Goal: Task Accomplishment & Management: Use online tool/utility

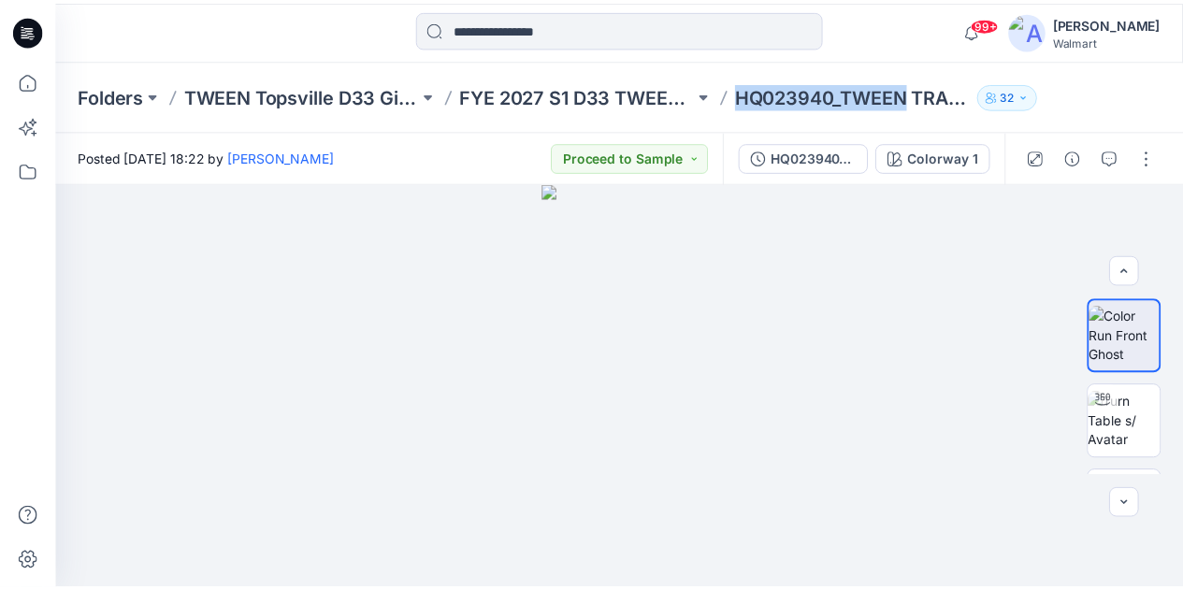
scroll to position [319, 0]
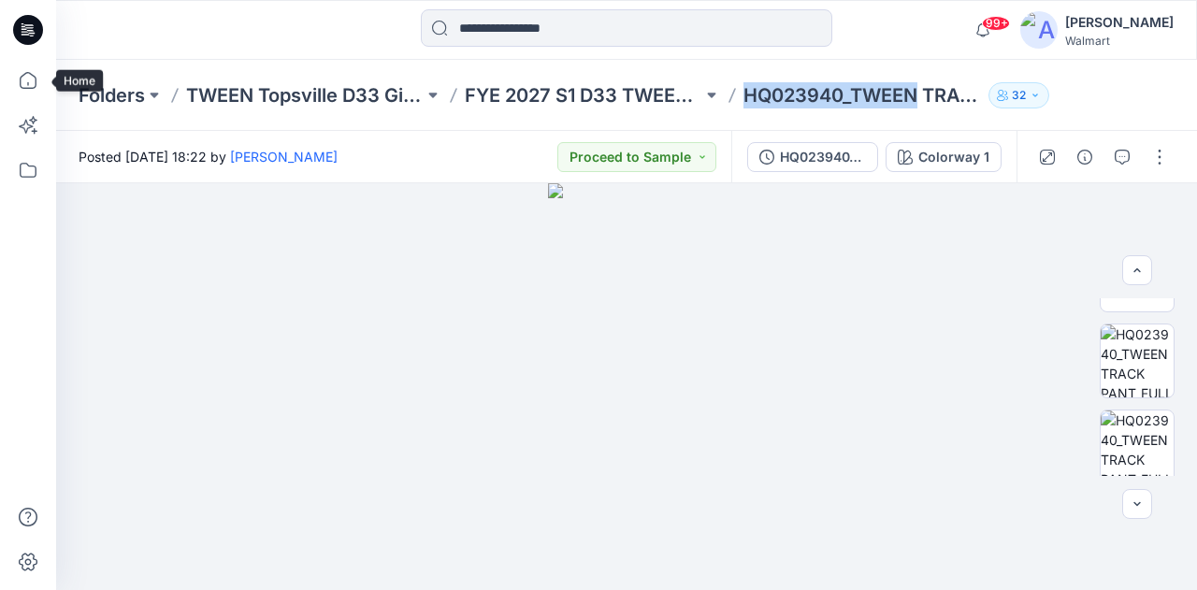
drag, startPoint x: 36, startPoint y: 72, endPoint x: 49, endPoint y: 74, distance: 13.2
click at [36, 72] on icon at bounding box center [27, 80] width 41 height 41
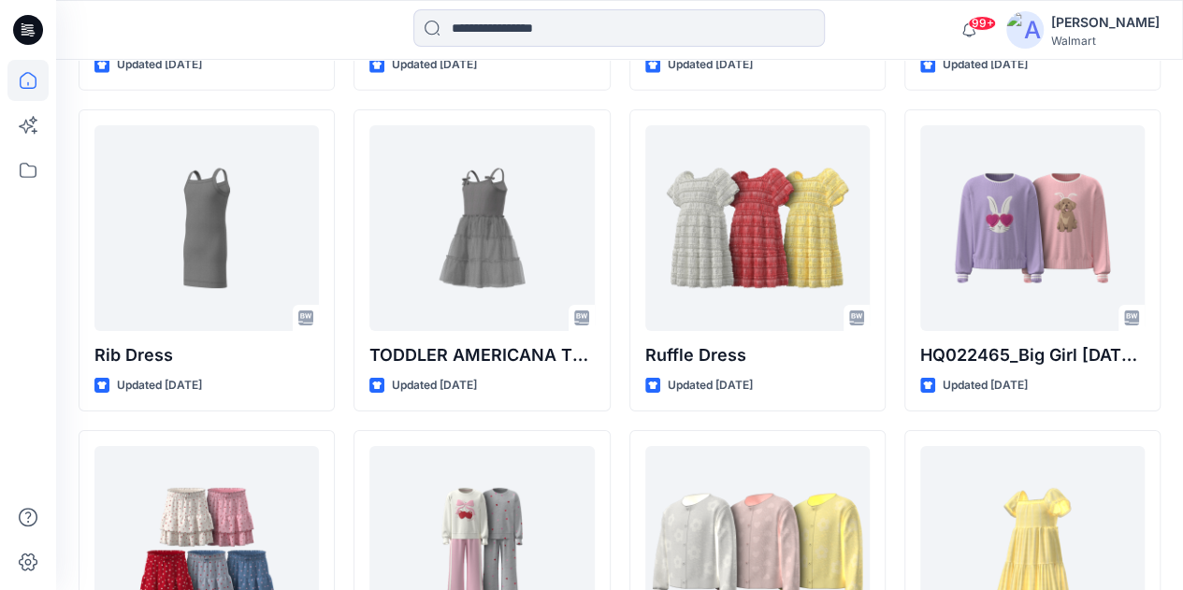
scroll to position [13810, 0]
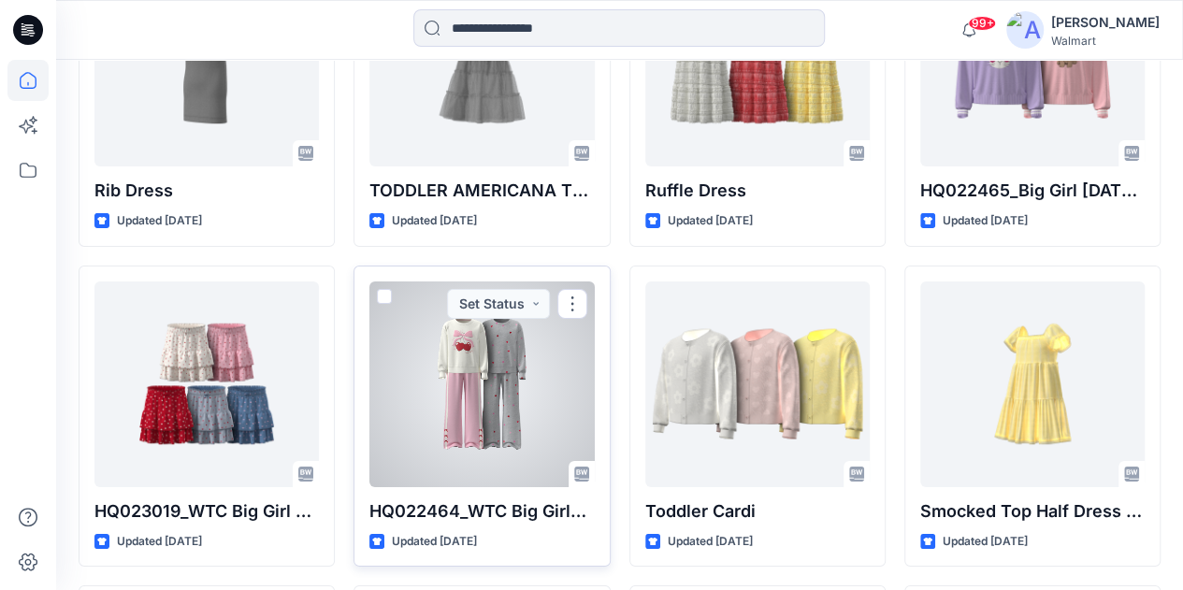
click at [498, 345] on div at bounding box center [481, 385] width 224 height 206
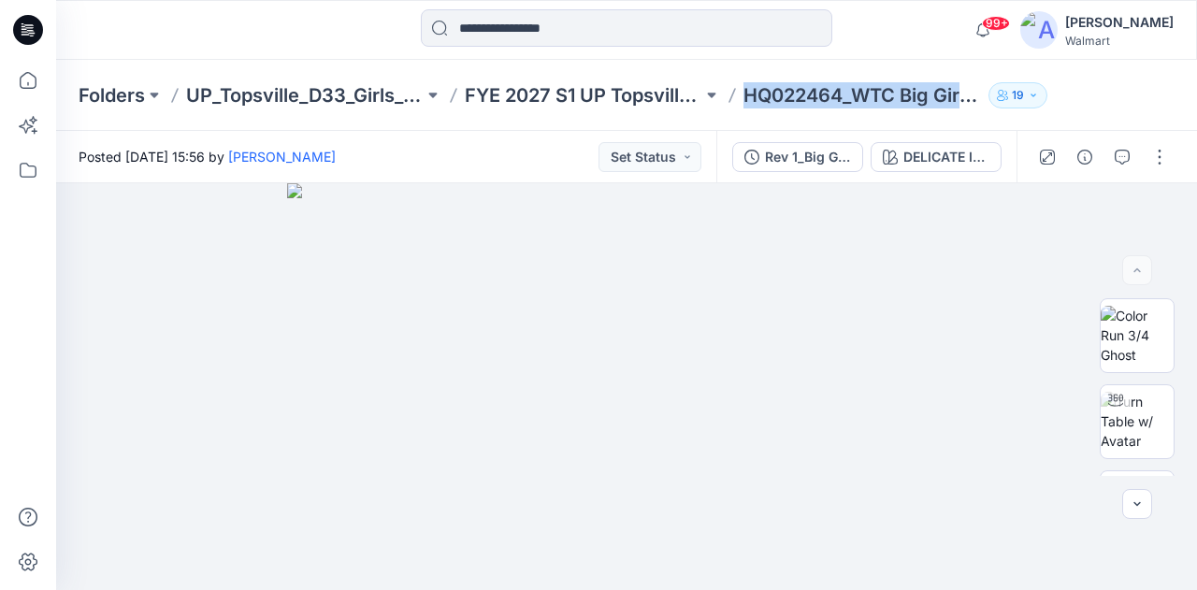
drag, startPoint x: 743, startPoint y: 104, endPoint x: 1002, endPoint y: 111, distance: 259.2
click at [1002, 111] on div "Folders UP_Topsville_D33_Girls_Seasonal Events FYE 2027 S1 UP Topsville D33 Gir…" at bounding box center [626, 95] width 1141 height 71
copy div "HQ022464_WTC Big Girls Set 19"
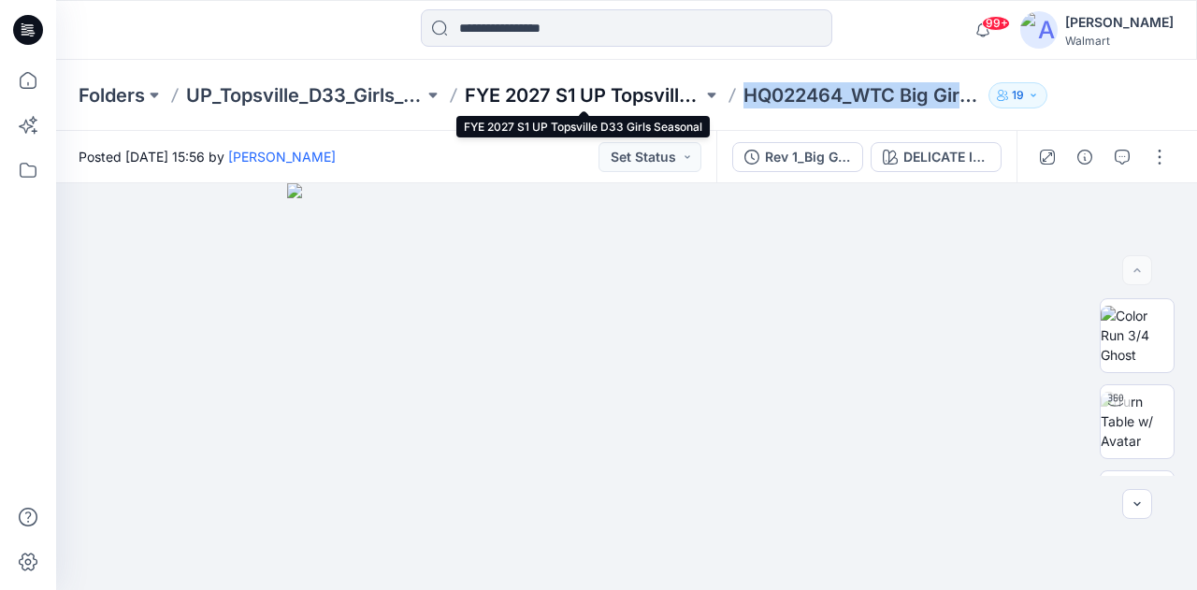
click at [634, 89] on p "FYE 2027 S1 UP Topsville D33 Girls Seasonal" at bounding box center [584, 95] width 238 height 26
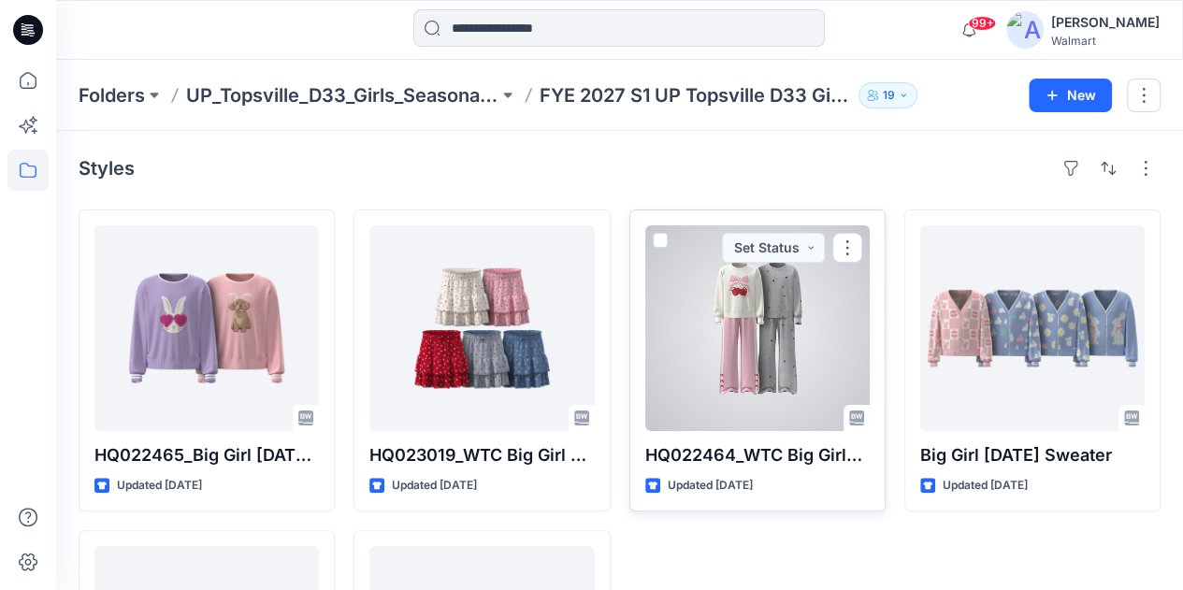
click at [797, 278] on div at bounding box center [757, 328] width 224 height 206
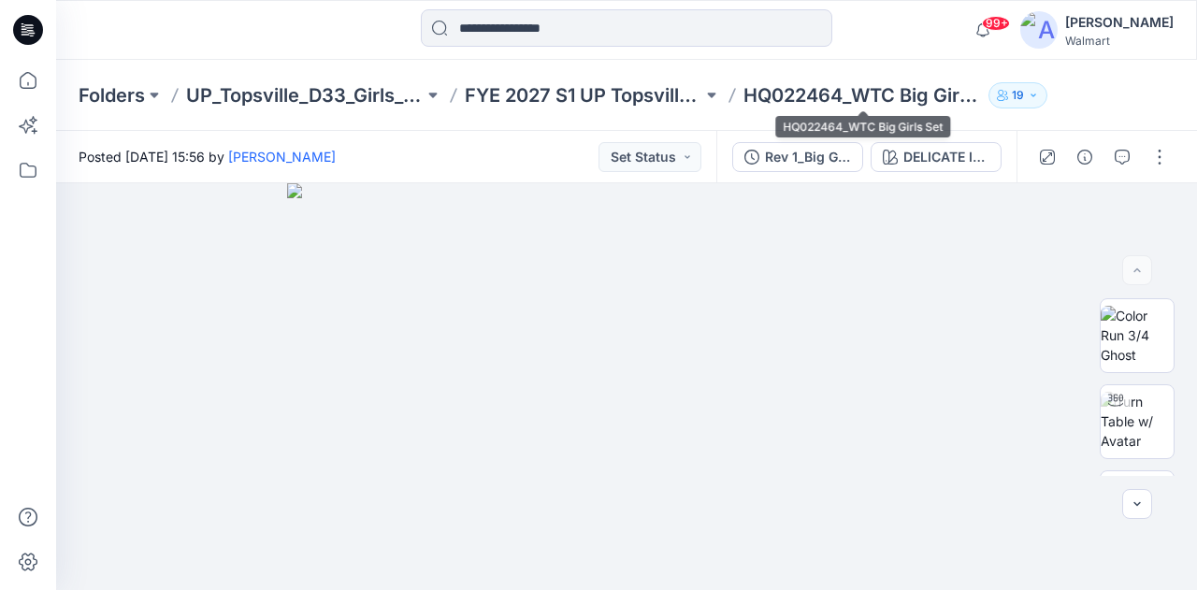
click at [768, 98] on p "HQ022464_WTC Big Girls Set" at bounding box center [863, 95] width 238 height 26
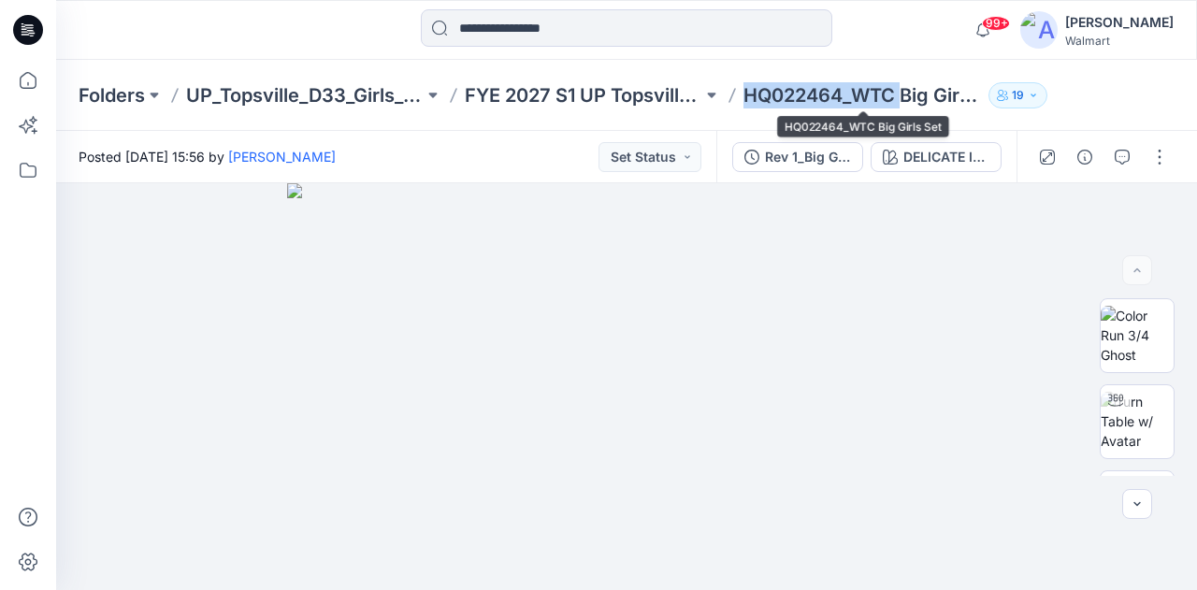
click at [768, 98] on p "HQ022464_WTC Big Girls Set" at bounding box center [863, 95] width 238 height 26
copy div "HQ022464_WTC Big Girls Set 19"
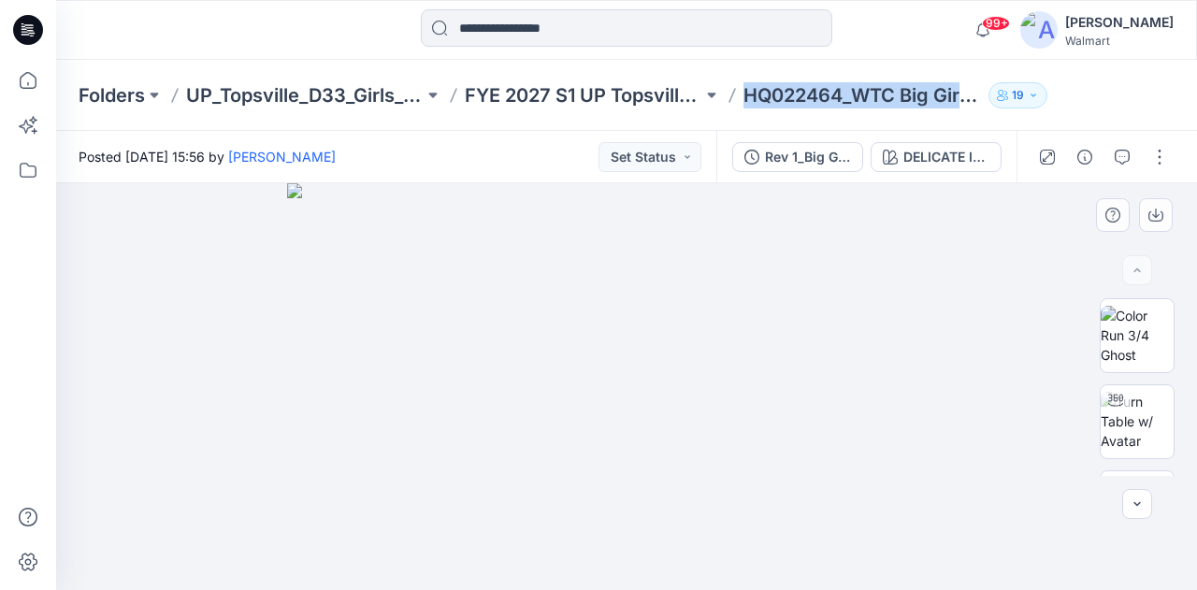
click at [822, 589] on img at bounding box center [626, 386] width 679 height 407
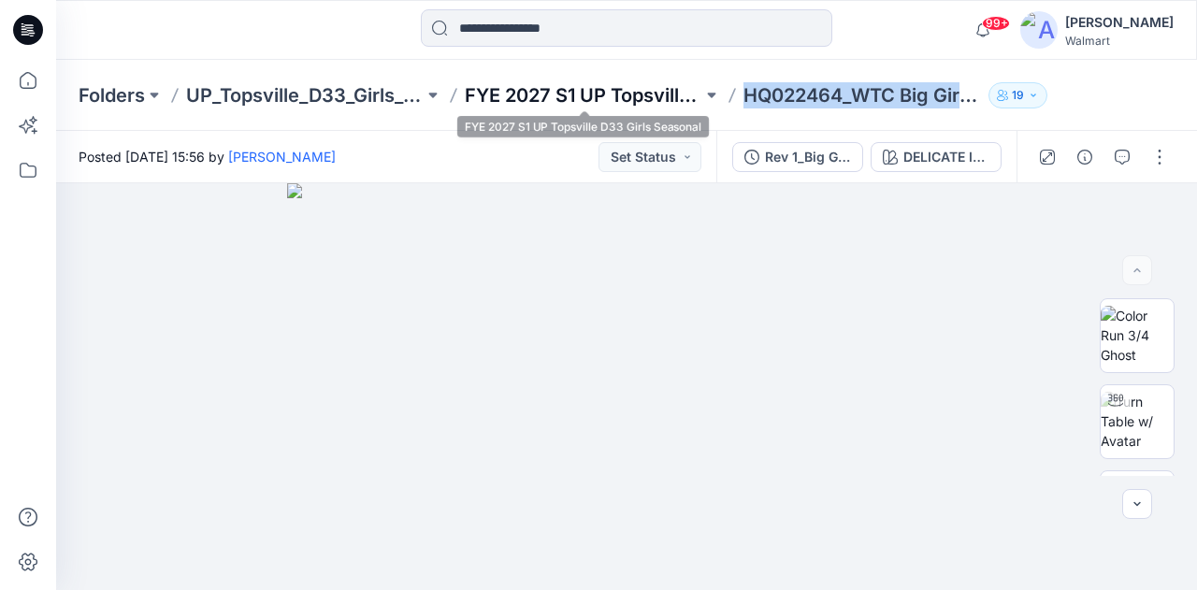
click at [673, 88] on p "FYE 2027 S1 UP Topsville D33 Girls Seasonal" at bounding box center [584, 95] width 238 height 26
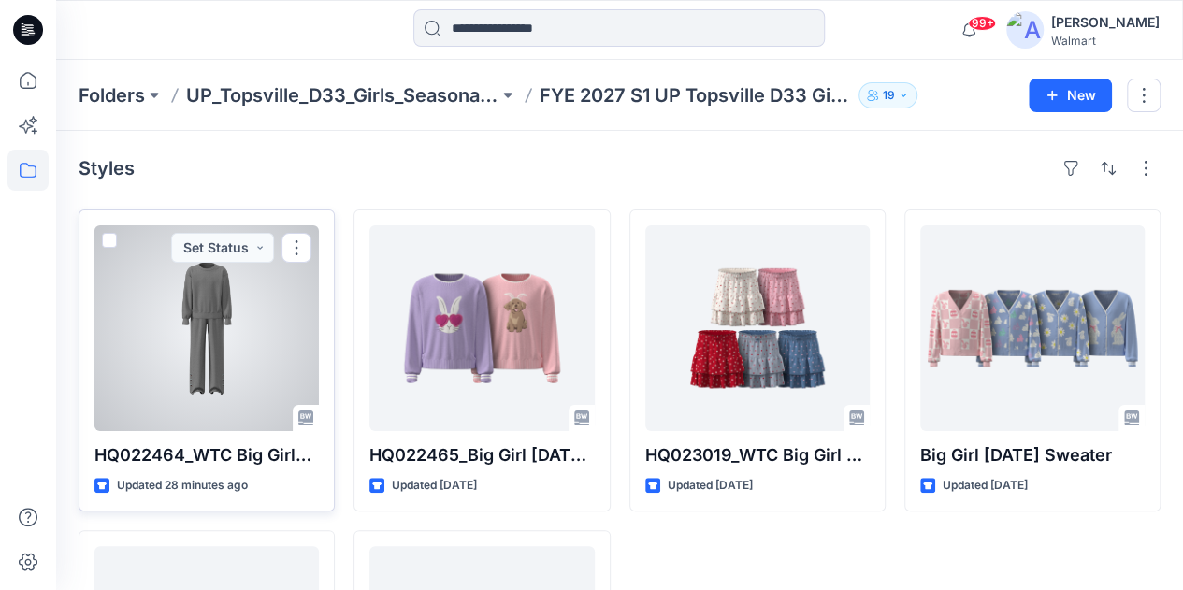
click at [249, 320] on div at bounding box center [206, 328] width 224 height 206
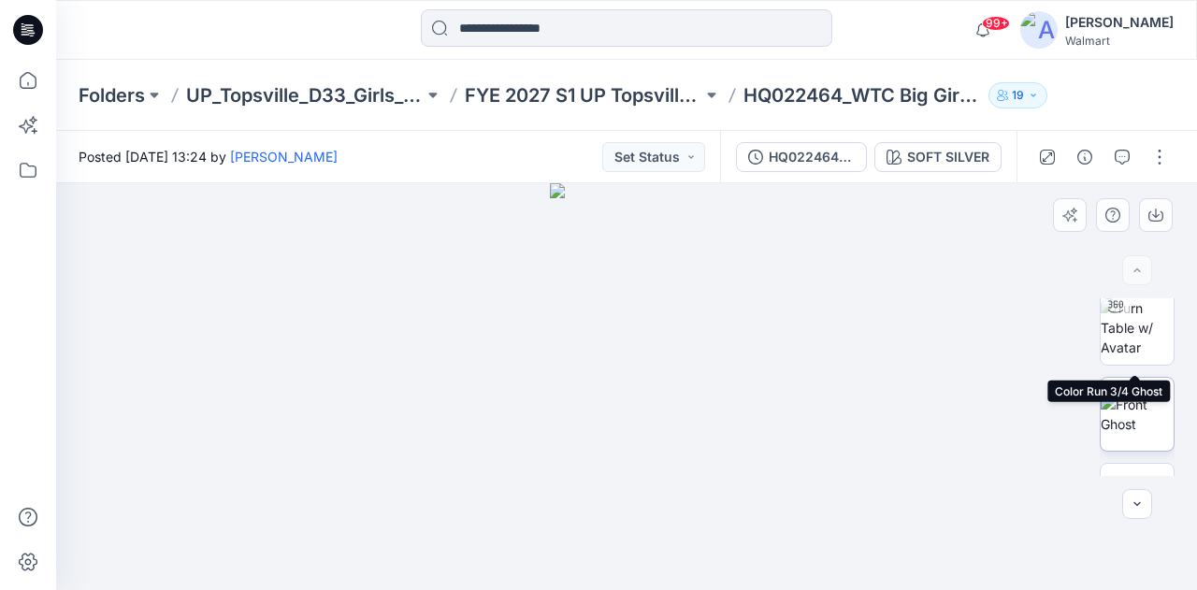
scroll to position [154, 0]
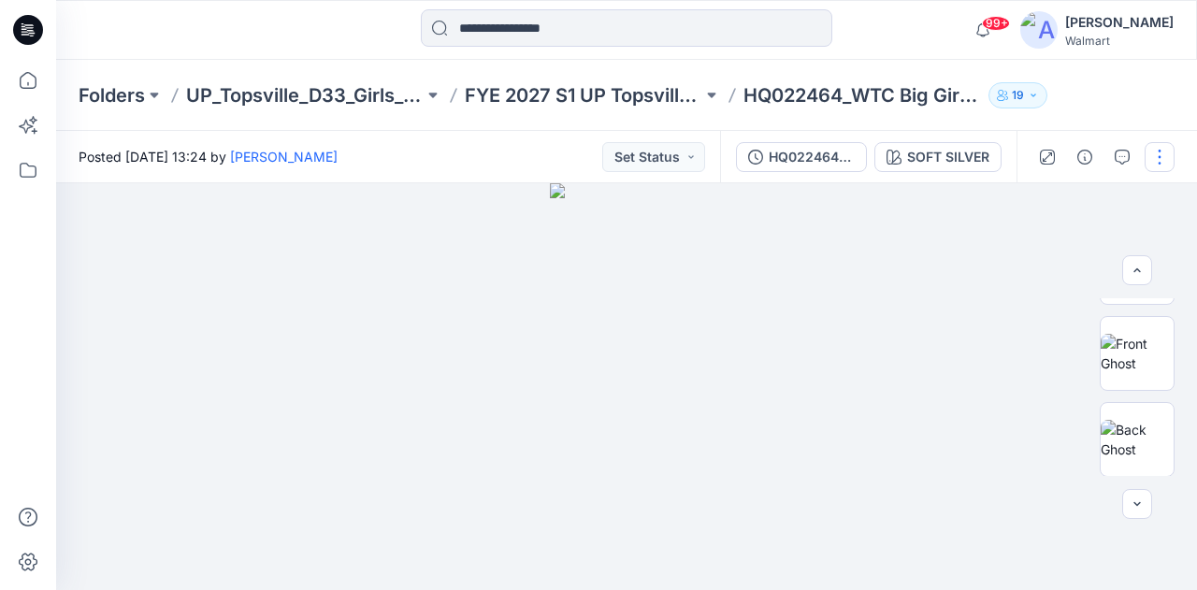
click at [1160, 166] on button "button" at bounding box center [1160, 157] width 30 height 30
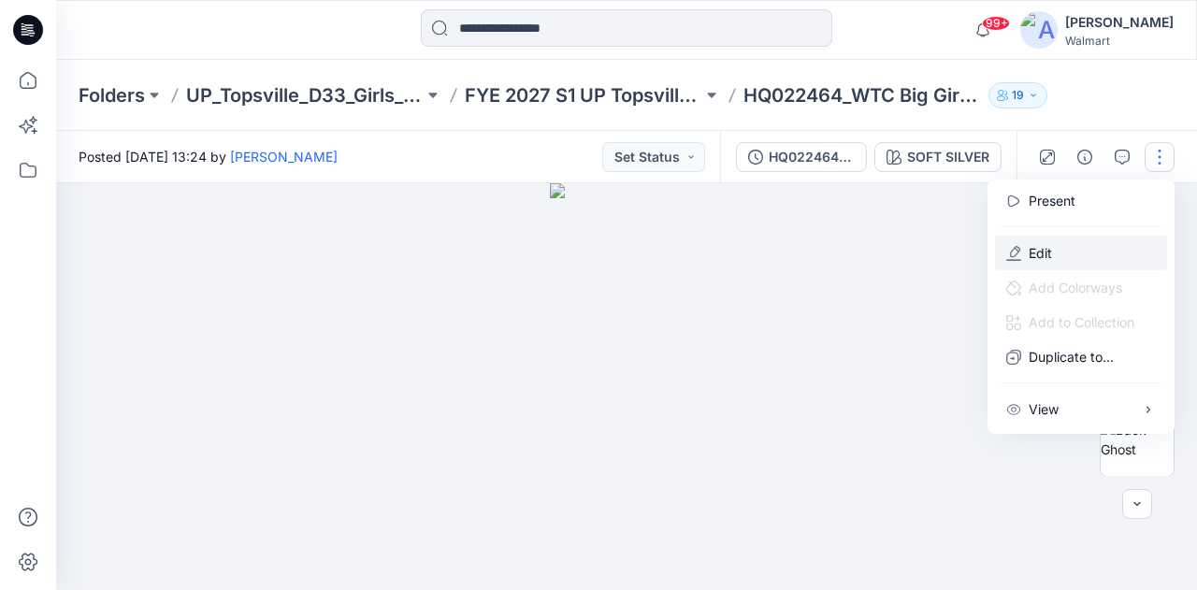
click at [1042, 261] on p "Edit" at bounding box center [1040, 253] width 23 height 20
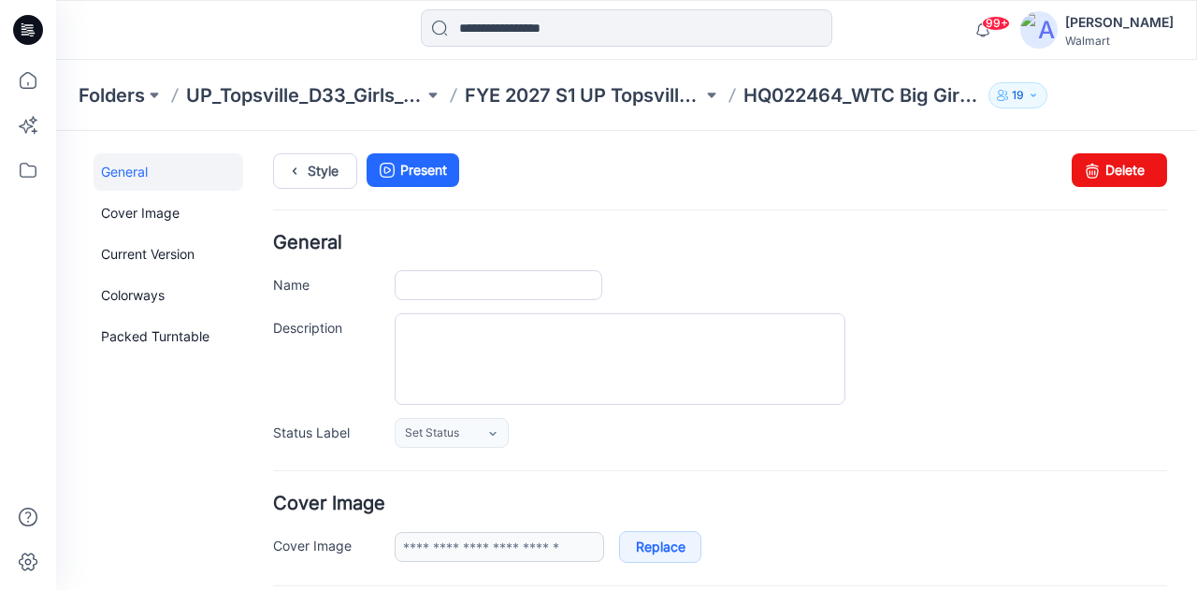
type input "**********"
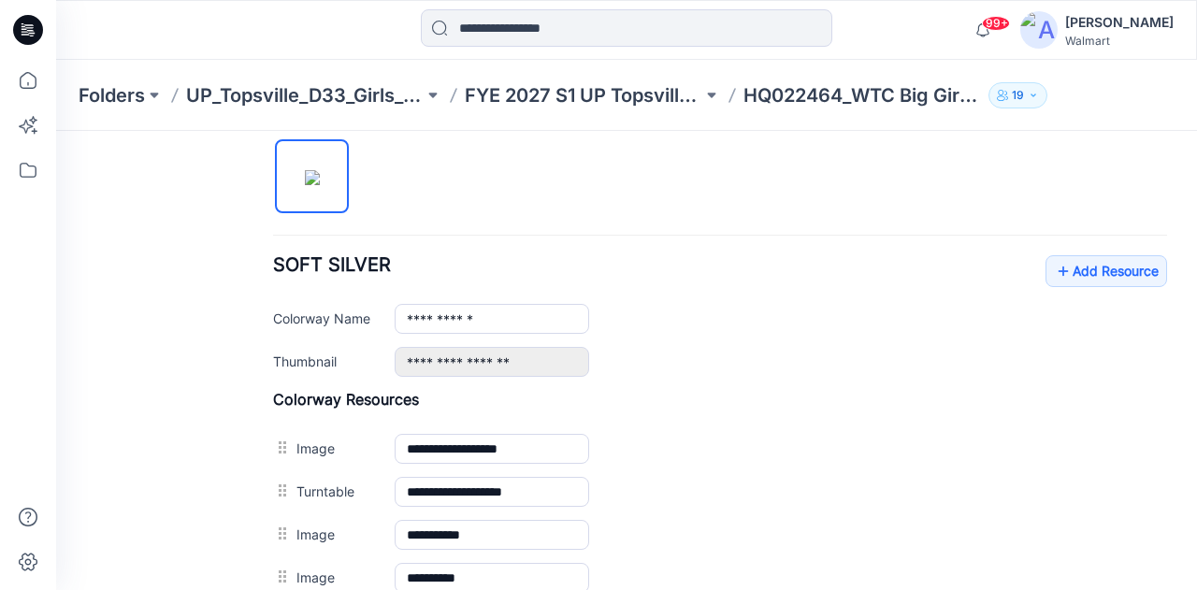
scroll to position [655, 0]
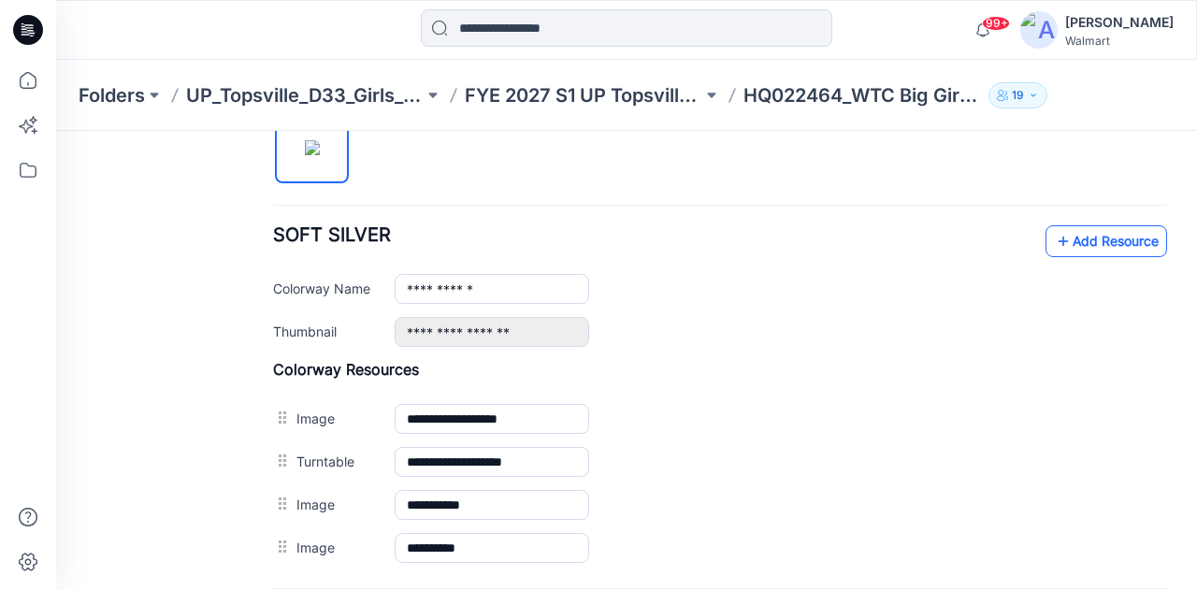
click at [1092, 243] on link "Add Resource" at bounding box center [1107, 241] width 122 height 32
click at [664, 265] on div "**********" at bounding box center [720, 286] width 894 height 122
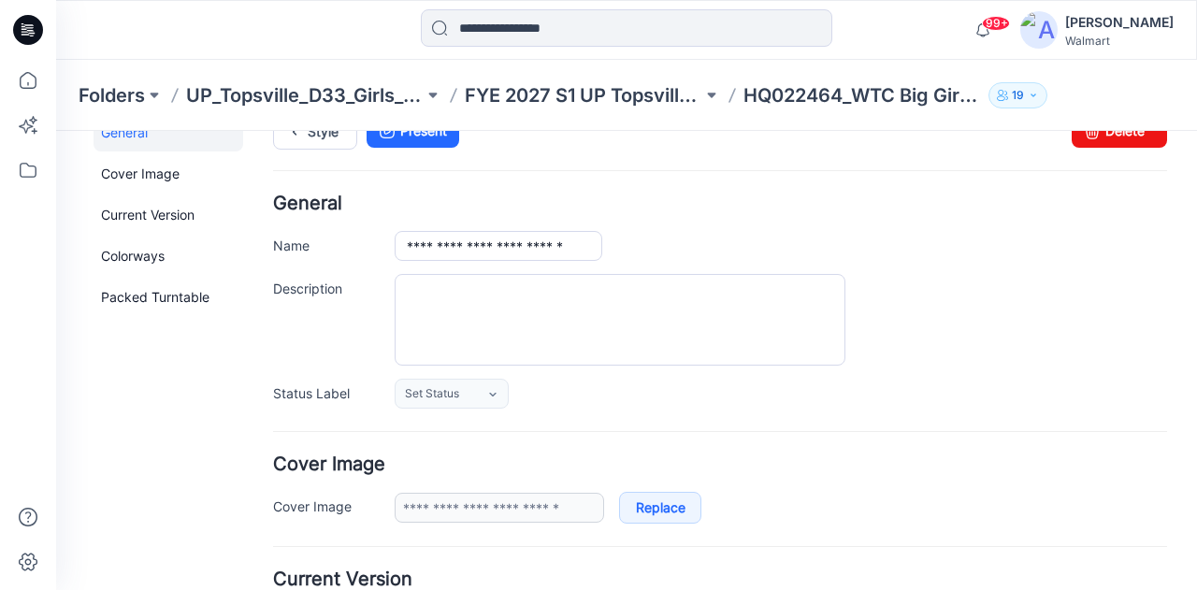
scroll to position [0, 0]
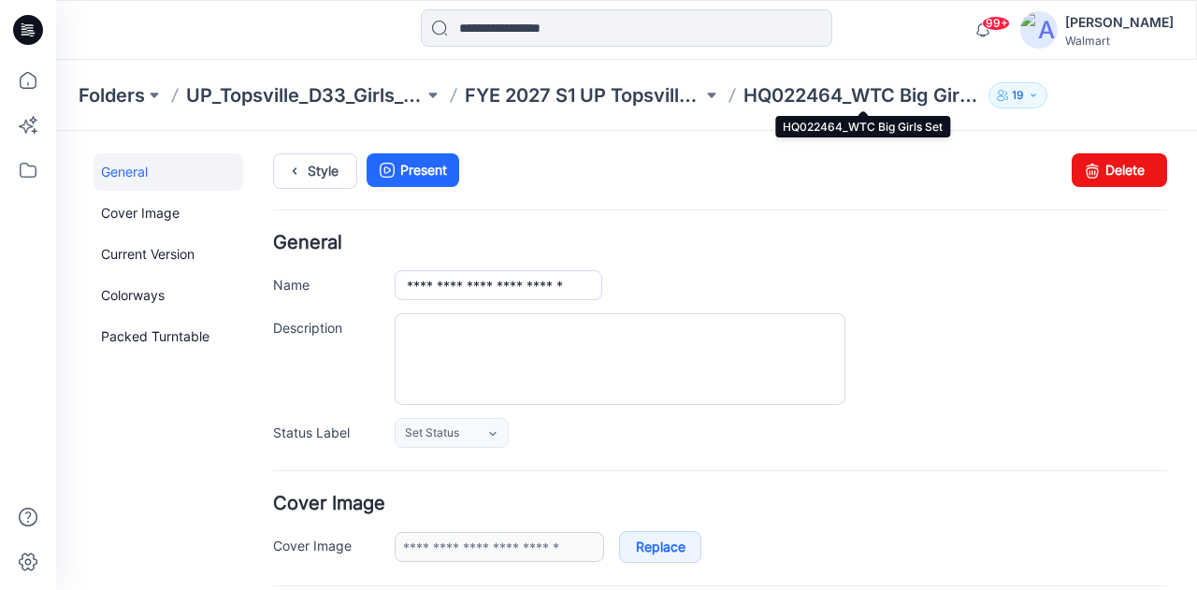
click at [756, 94] on p "HQ022464_WTC Big Girls Set" at bounding box center [863, 95] width 238 height 26
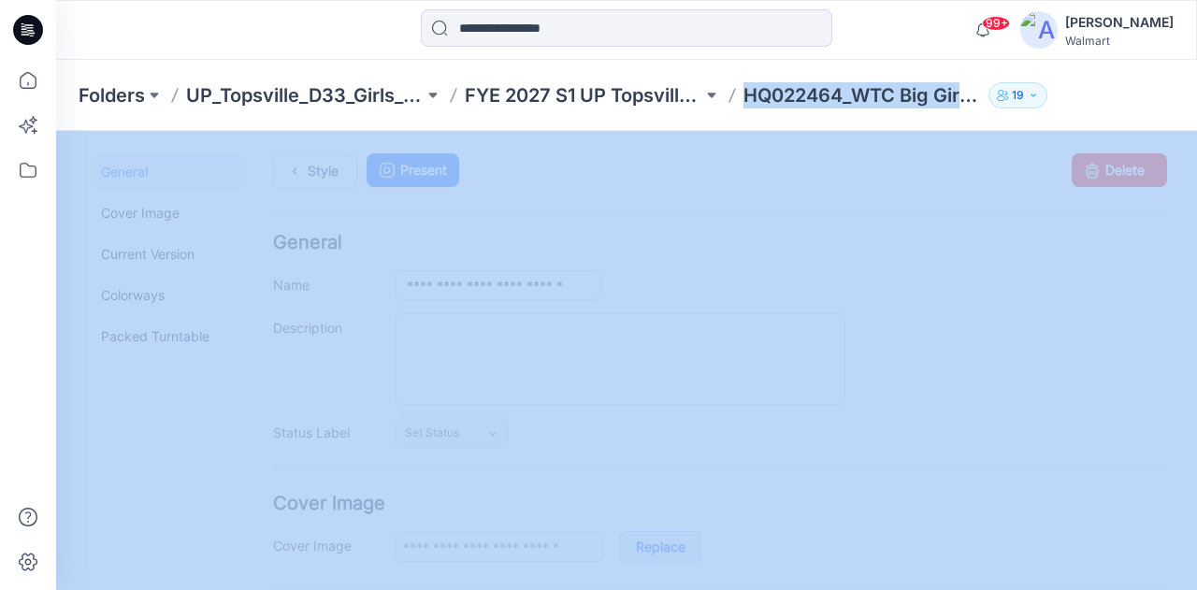
drag, startPoint x: 742, startPoint y: 93, endPoint x: 1008, endPoint y: 98, distance: 266.6
click at [1008, 98] on div "Folders UP_Topsville_D33_Girls_Seasonal Events FYE 2027 S1 UP Topsville D33 Gir…" at bounding box center [554, 95] width 950 height 26
copy div "HQ022464_WTC Big Girls Set 19"
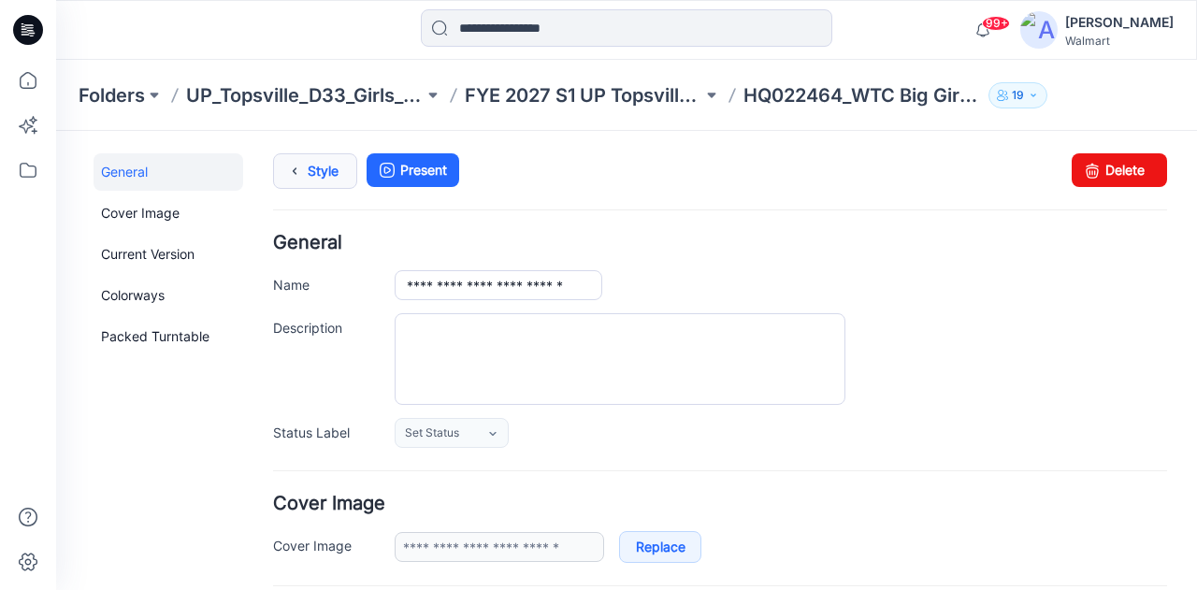
click at [297, 169] on icon at bounding box center [295, 171] width 26 height 34
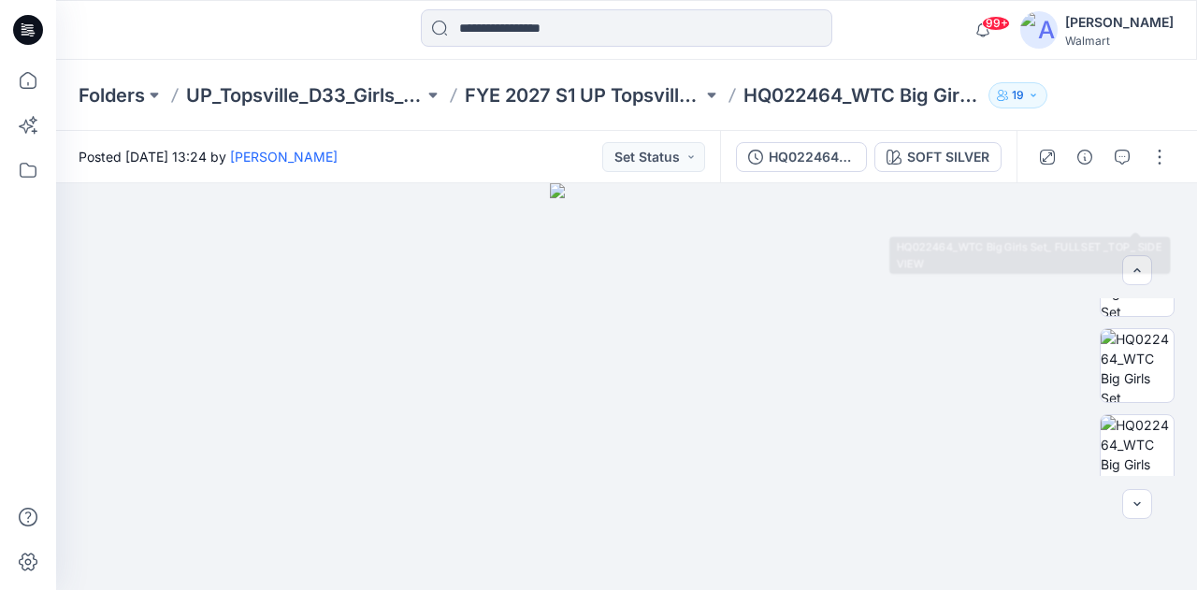
scroll to position [842, 0]
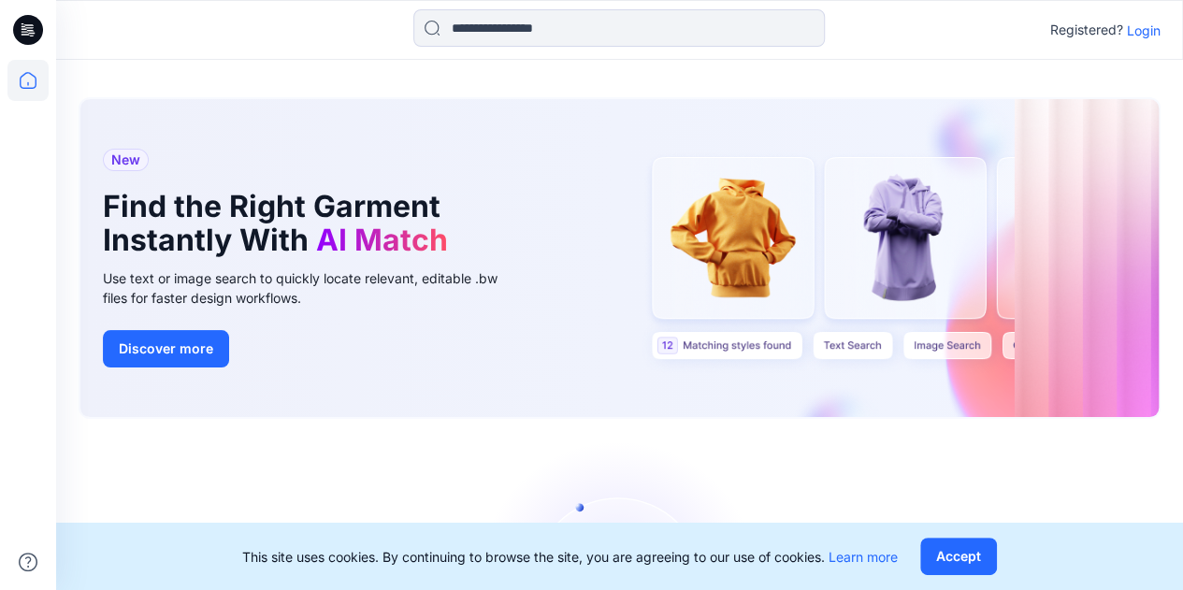
click at [1136, 31] on p "Login" at bounding box center [1144, 31] width 34 height 20
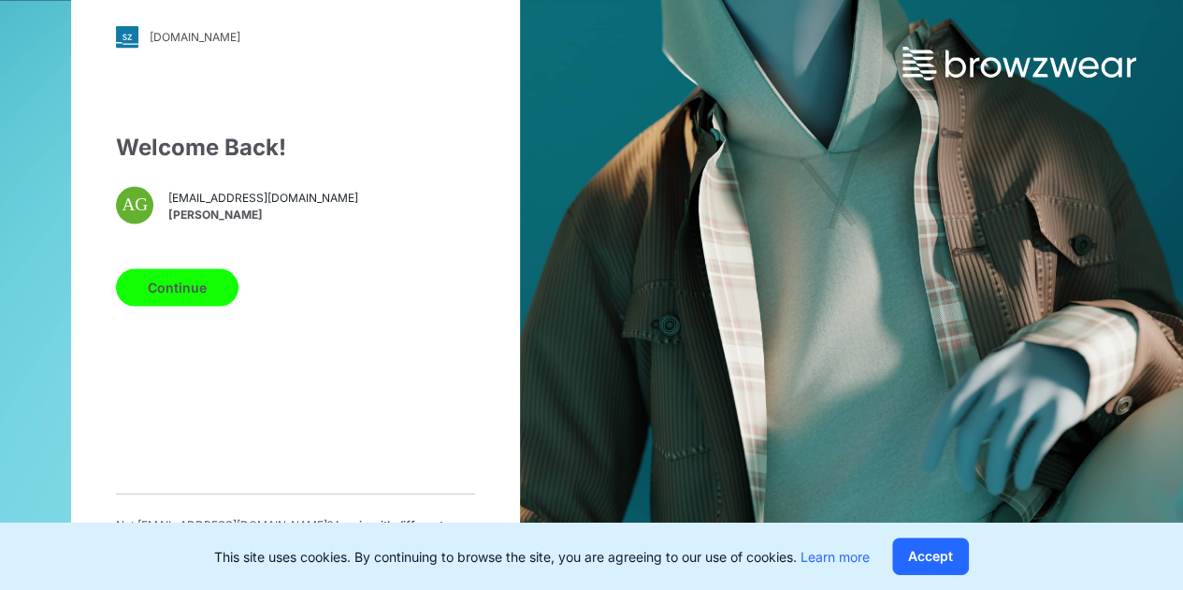
click at [207, 293] on button "Continue" at bounding box center [177, 286] width 123 height 37
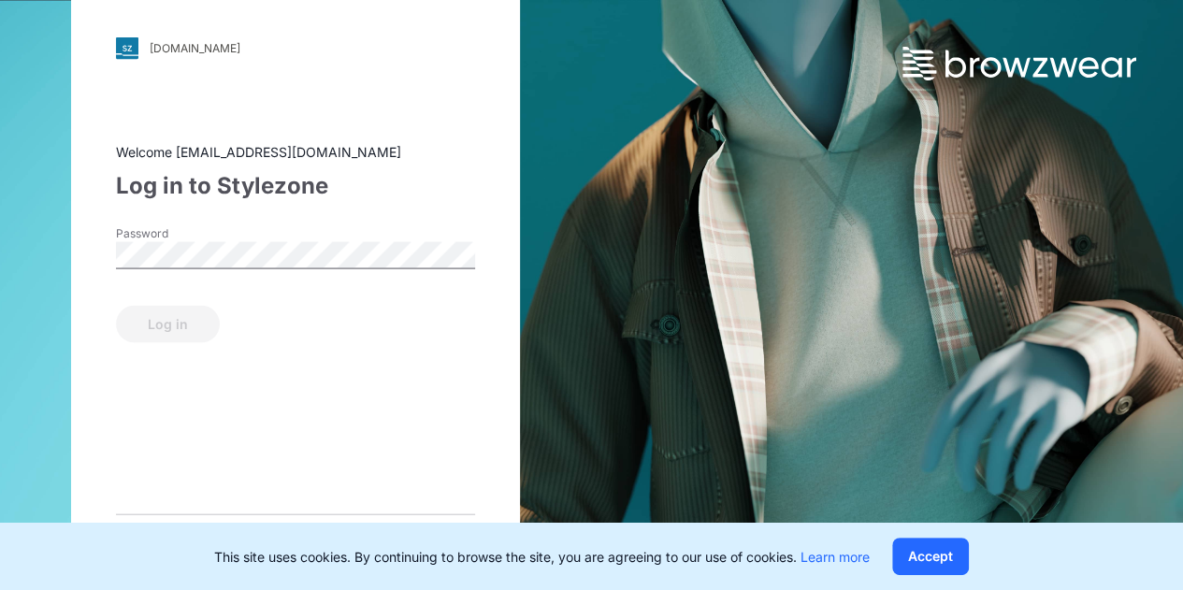
click at [324, 272] on div "Password" at bounding box center [295, 252] width 359 height 56
click at [172, 323] on button "Log in" at bounding box center [168, 323] width 104 height 37
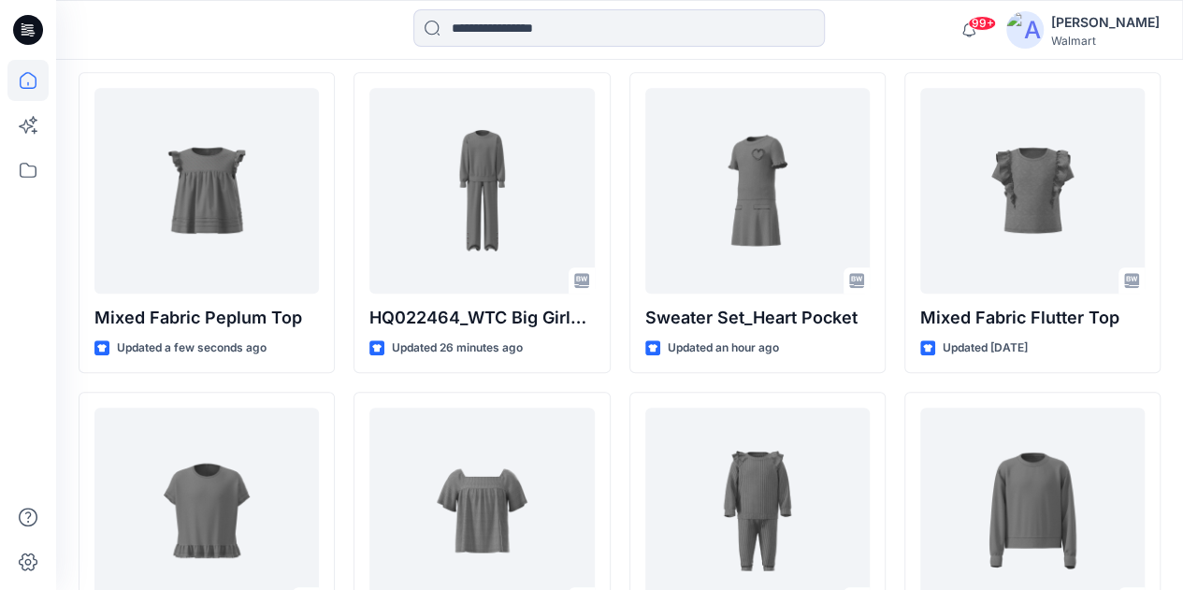
scroll to position [561, 0]
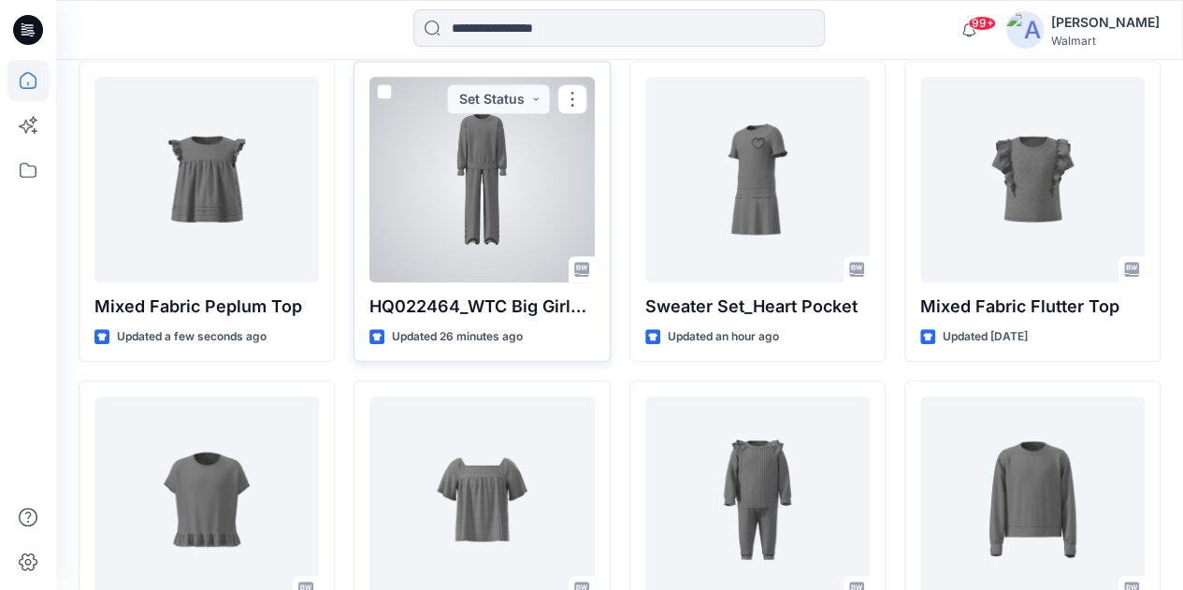
click at [479, 197] on div at bounding box center [481, 180] width 224 height 206
